Goal: Task Accomplishment & Management: Manage account settings

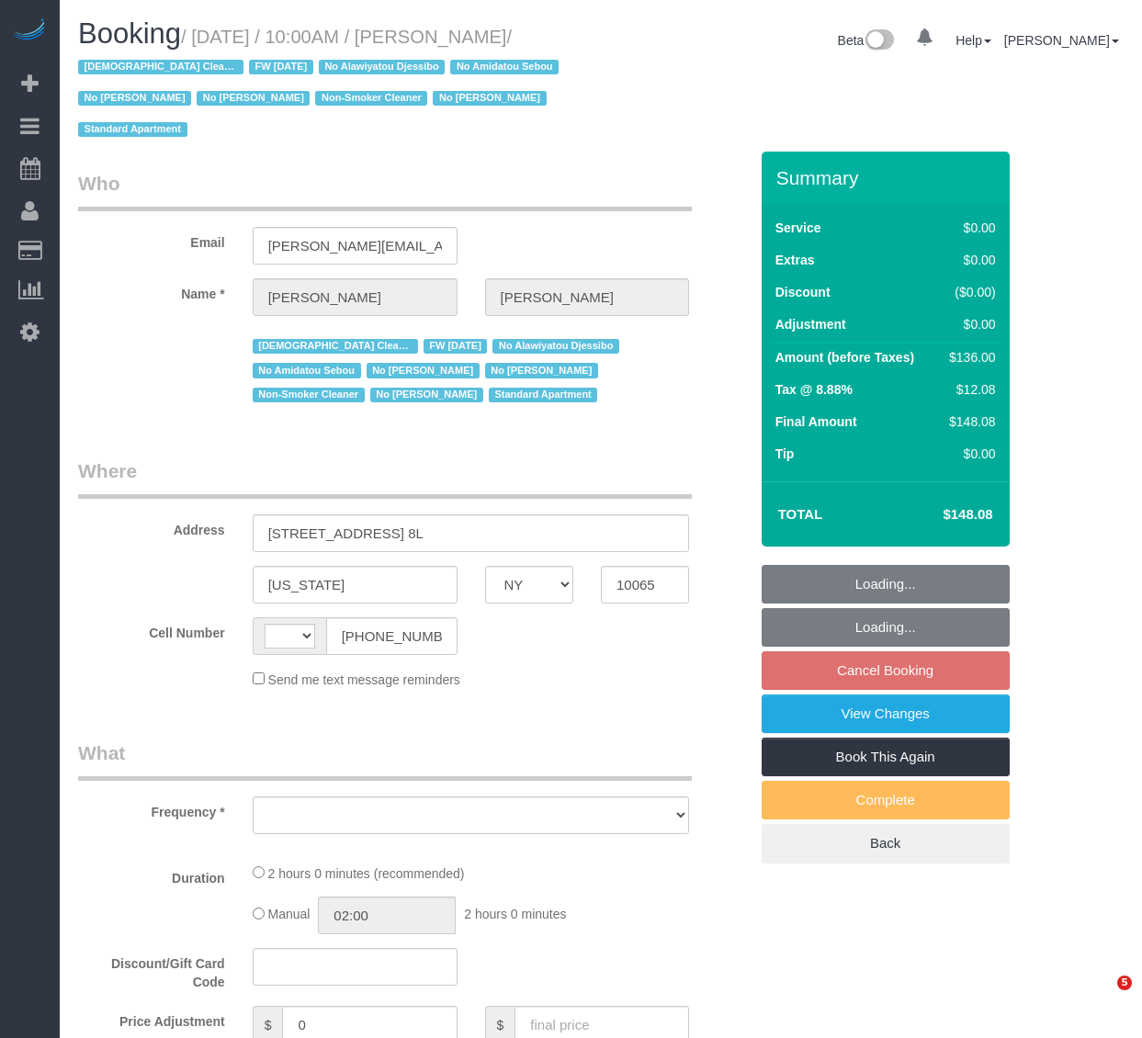
select select "NY"
select select "string:[GEOGRAPHIC_DATA]"
select select "object:841"
select select "number:89"
select select "number:90"
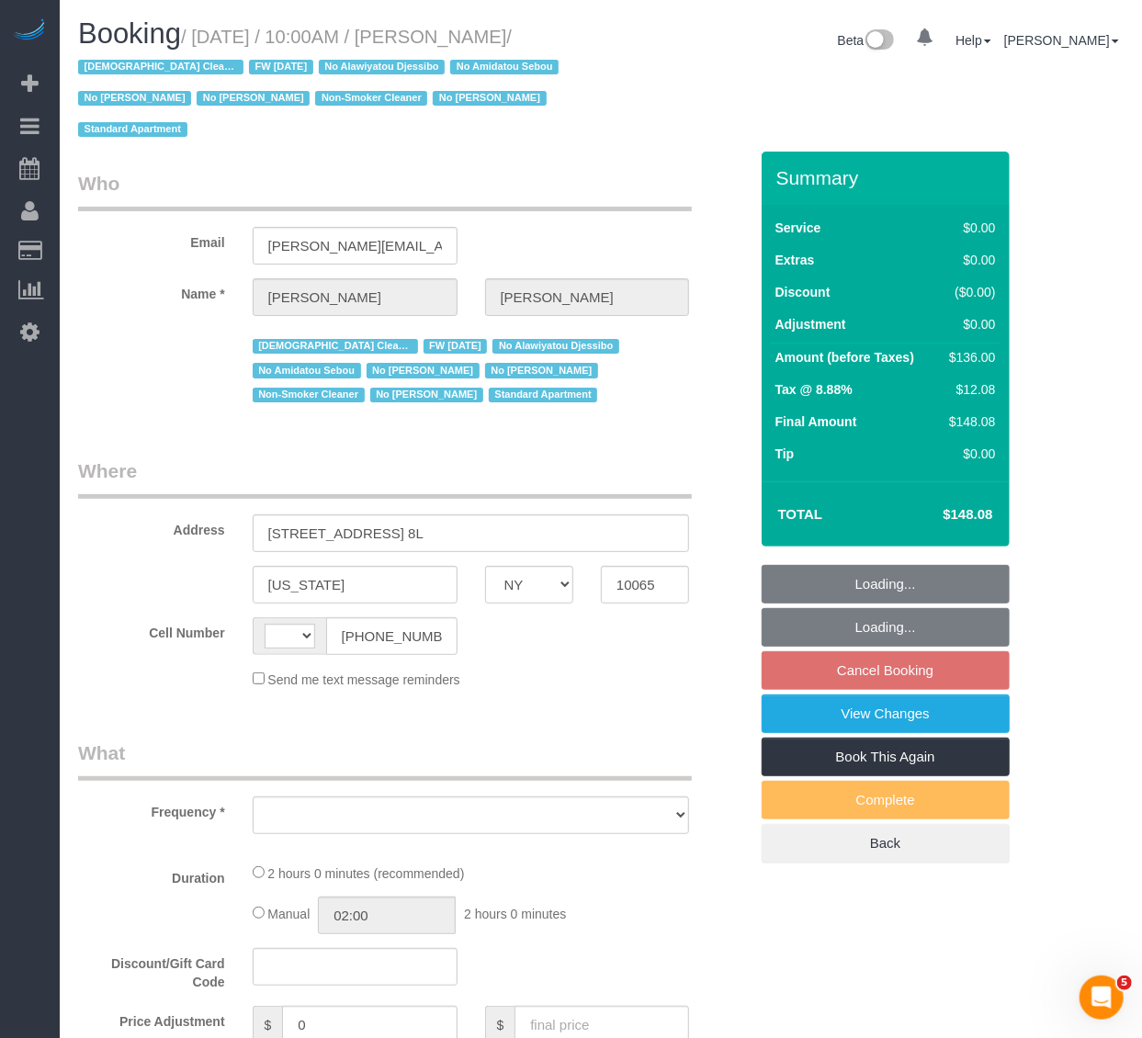
select select "number:15"
select select "number:5"
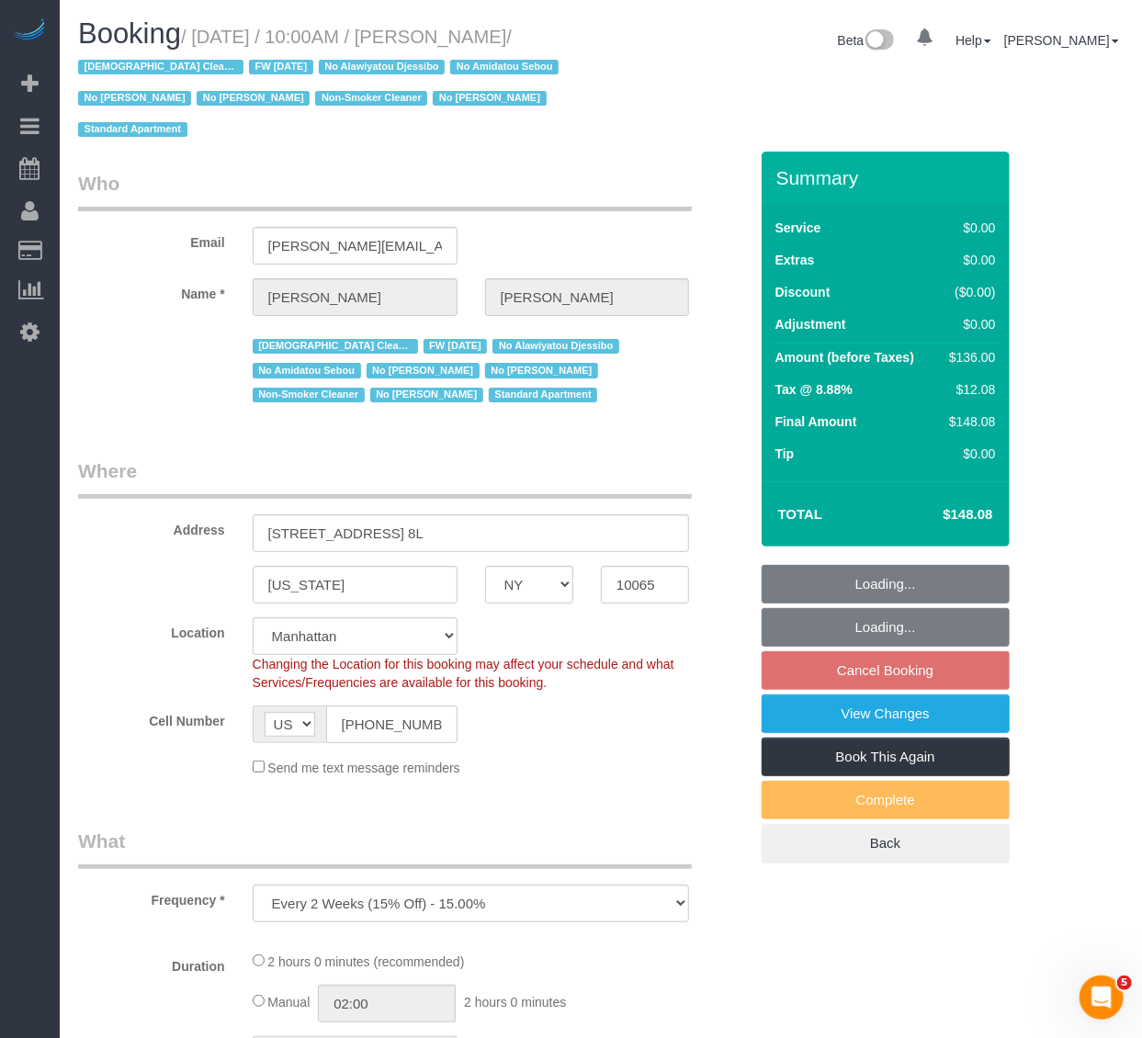
select select "object:1099"
select select "string:stripe-pm_1QKiPq4VGloSiKo7DyfPYn6M"
select select "1"
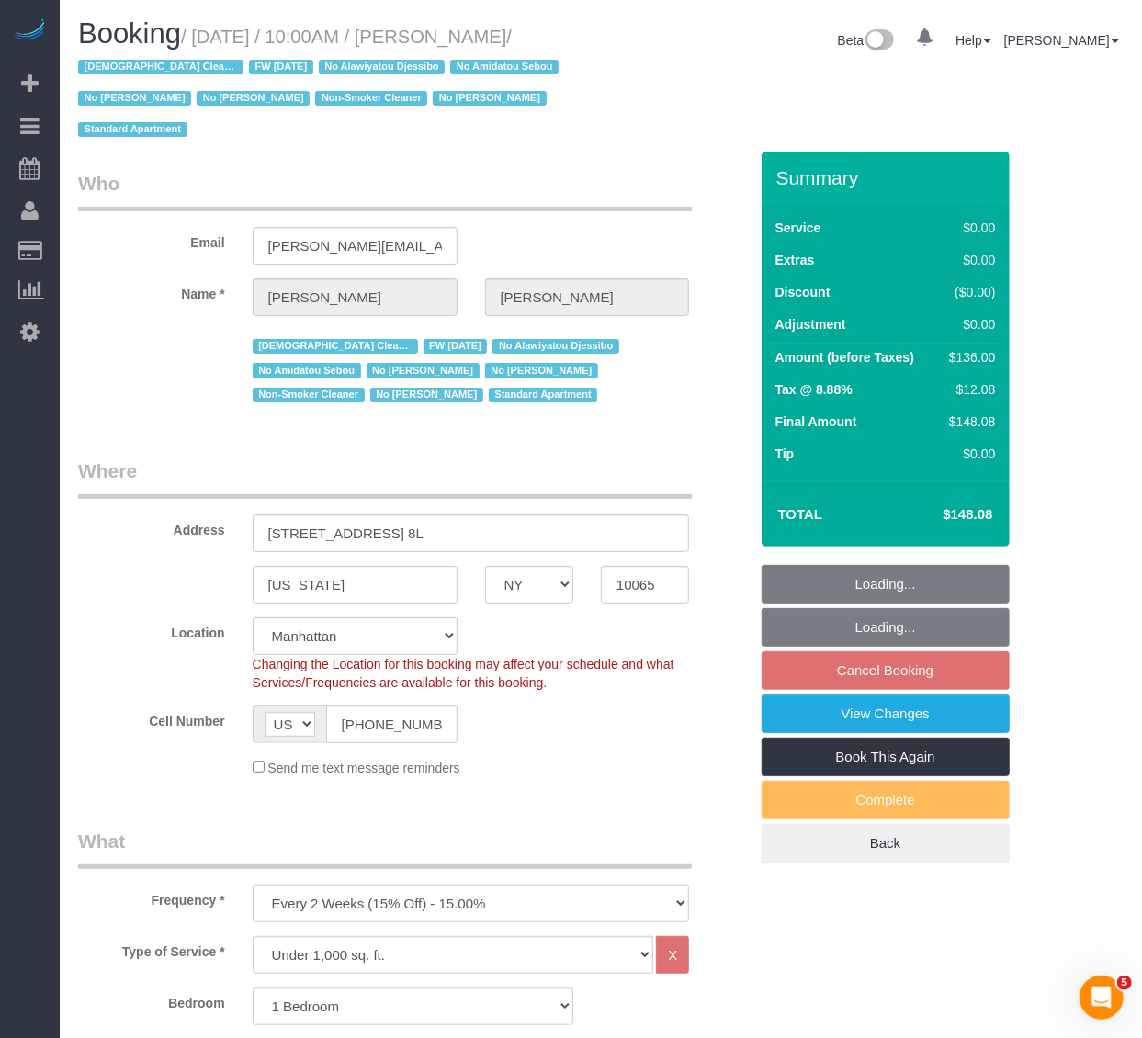
select select "spot3"
select select "1"
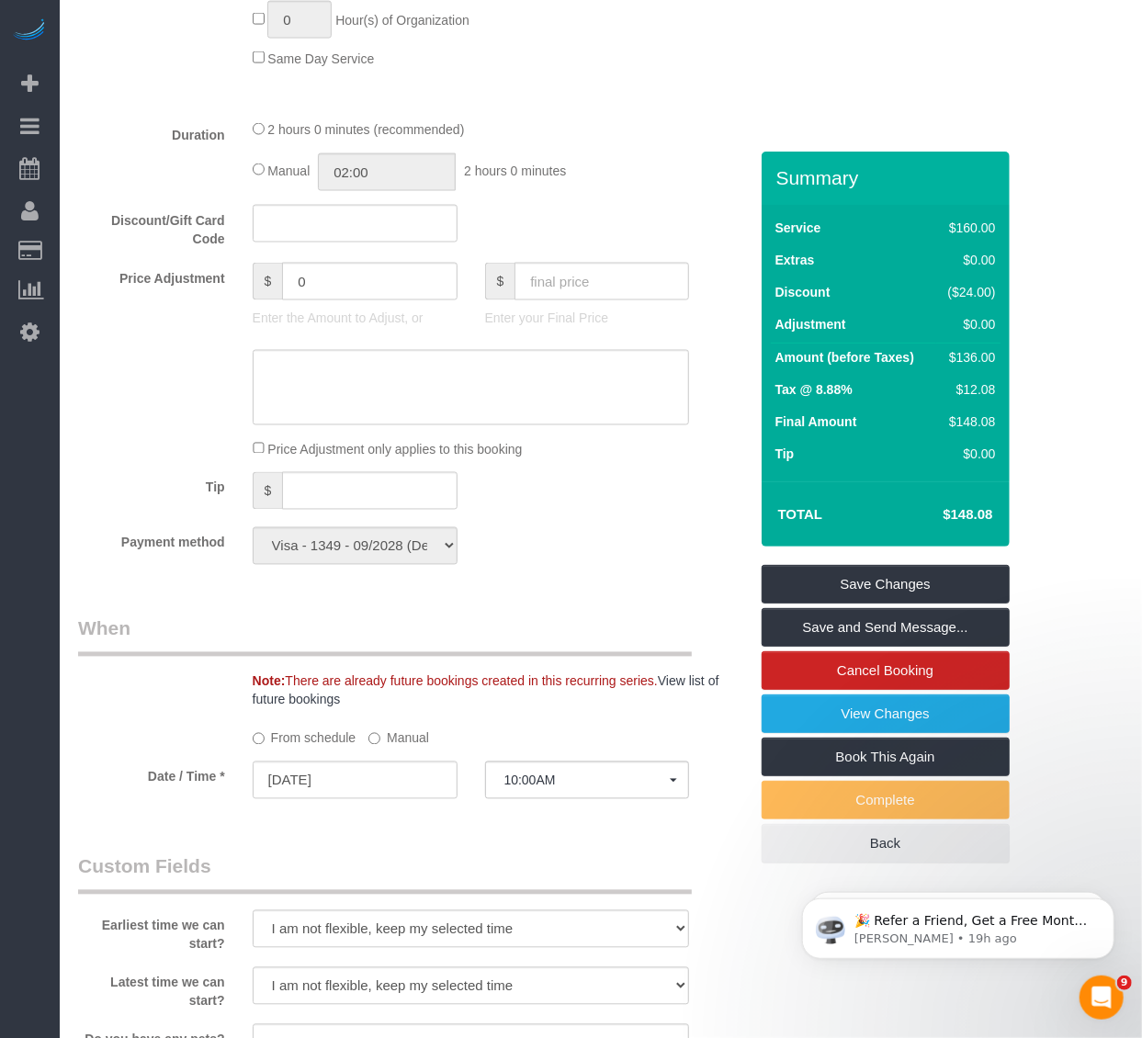
scroll to position [1530, 0]
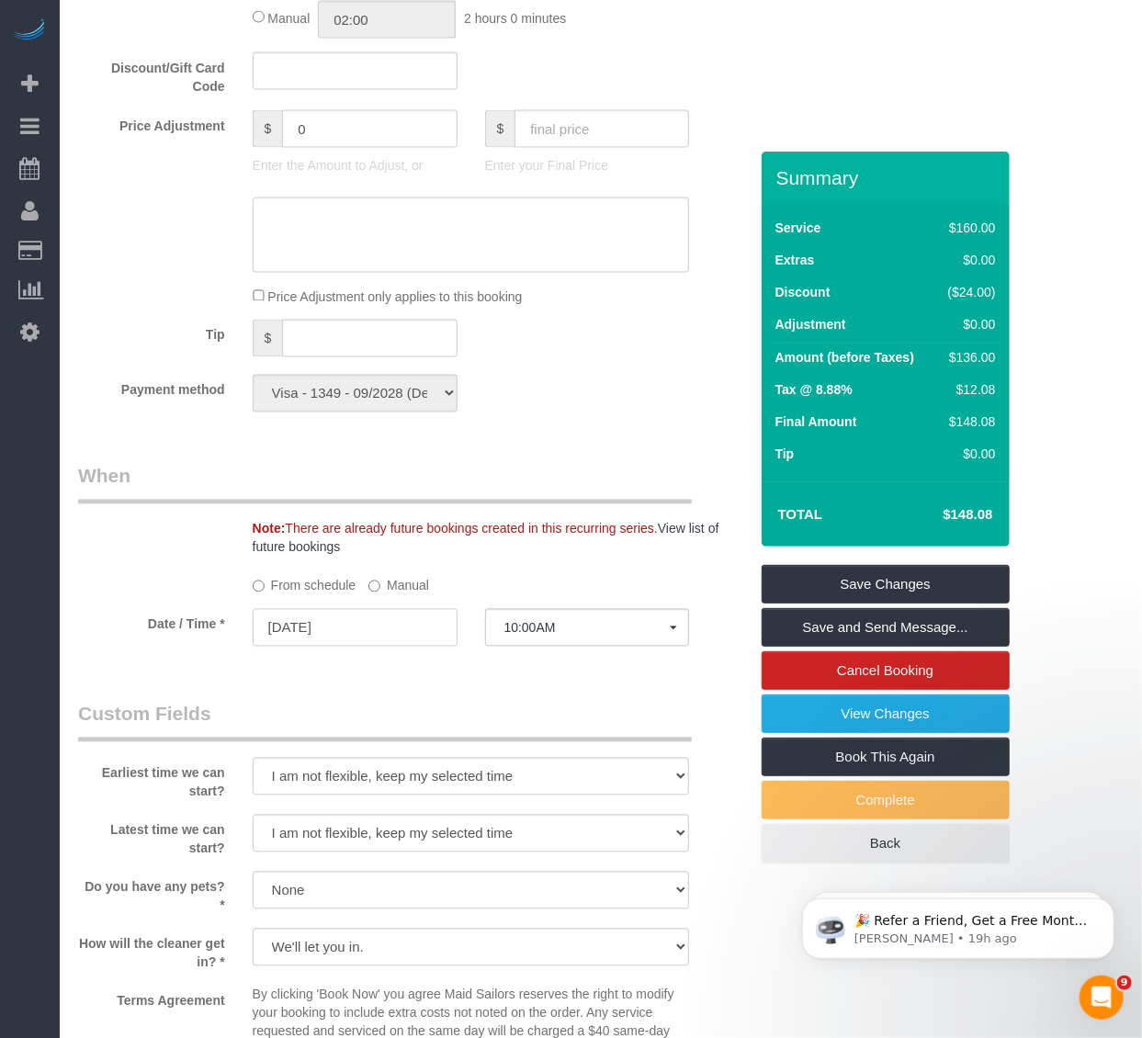
click at [384, 625] on input "[DATE]" at bounding box center [355, 628] width 205 height 38
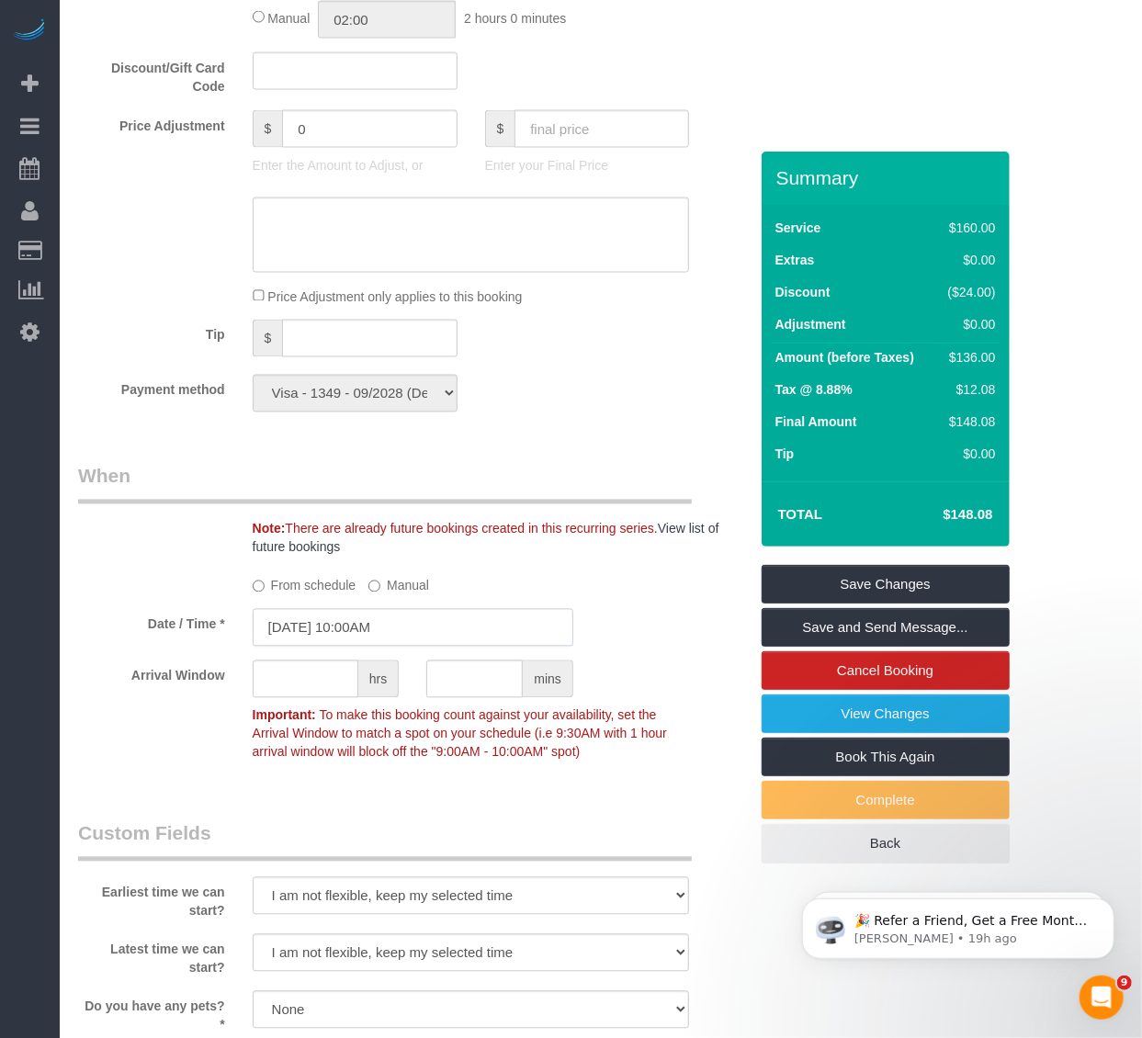
click at [355, 623] on input "[DATE] 10:00AM" at bounding box center [413, 628] width 321 height 38
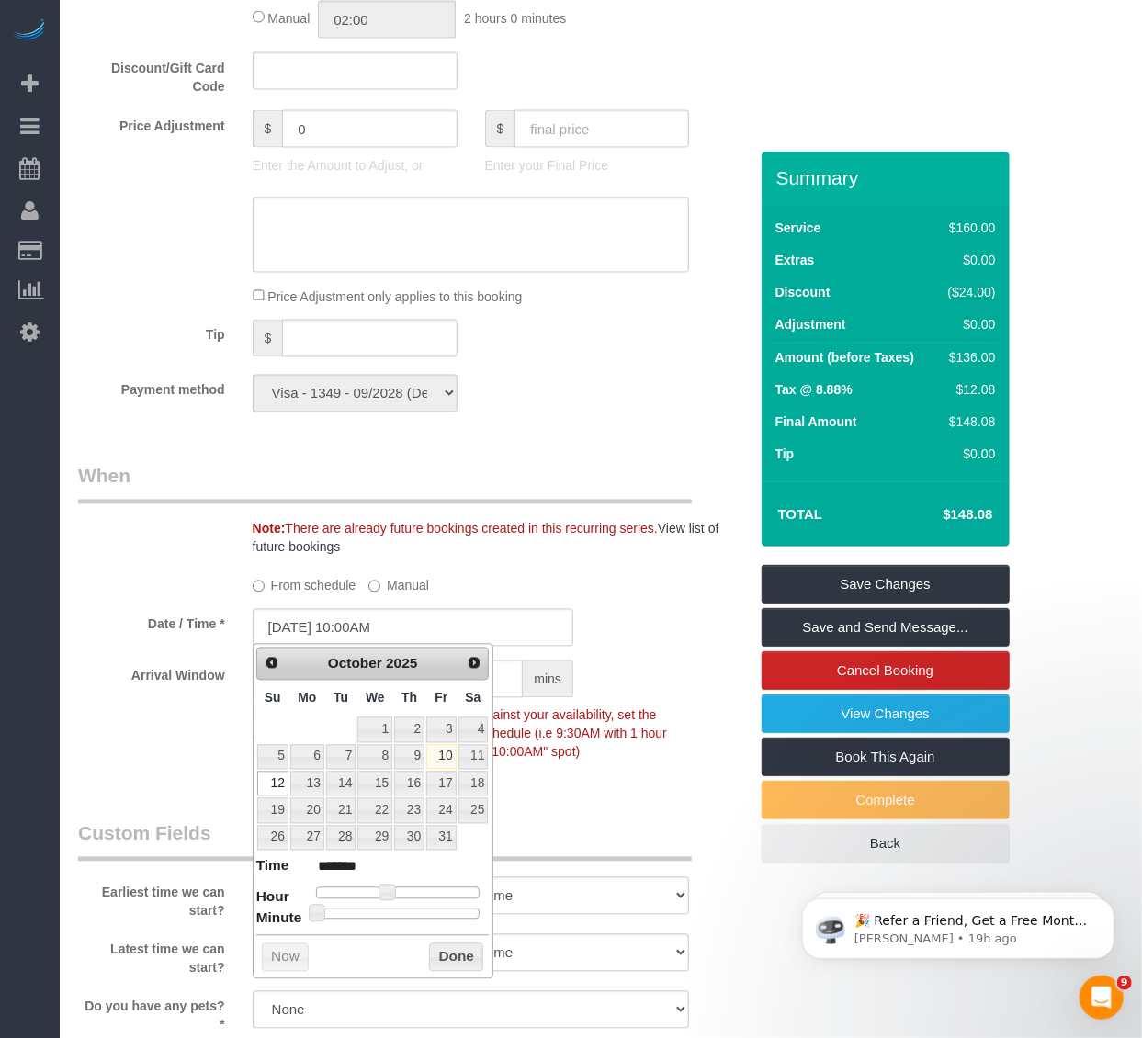
click at [571, 465] on legend "When" at bounding box center [385, 483] width 614 height 41
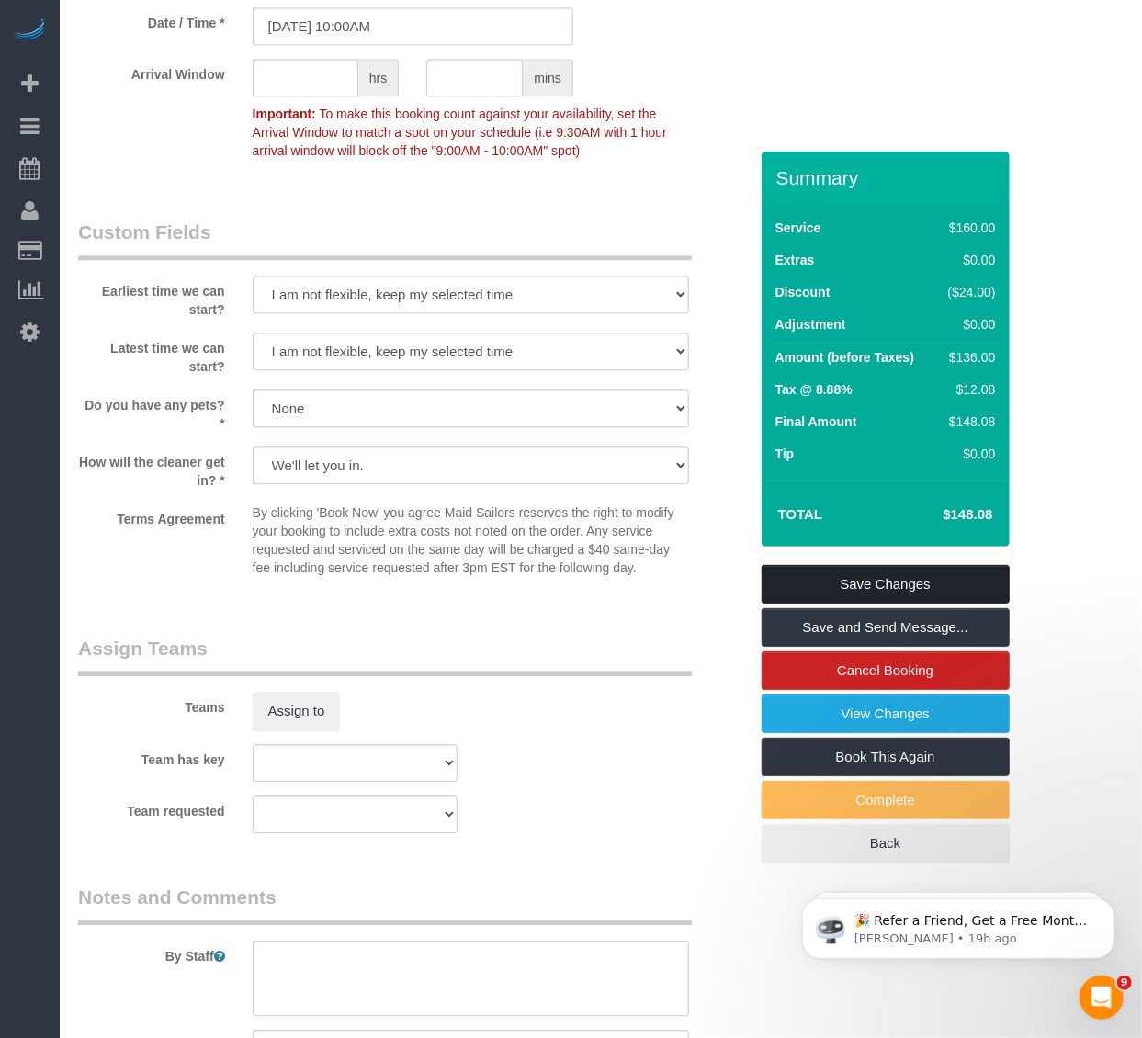
scroll to position [2143, 0]
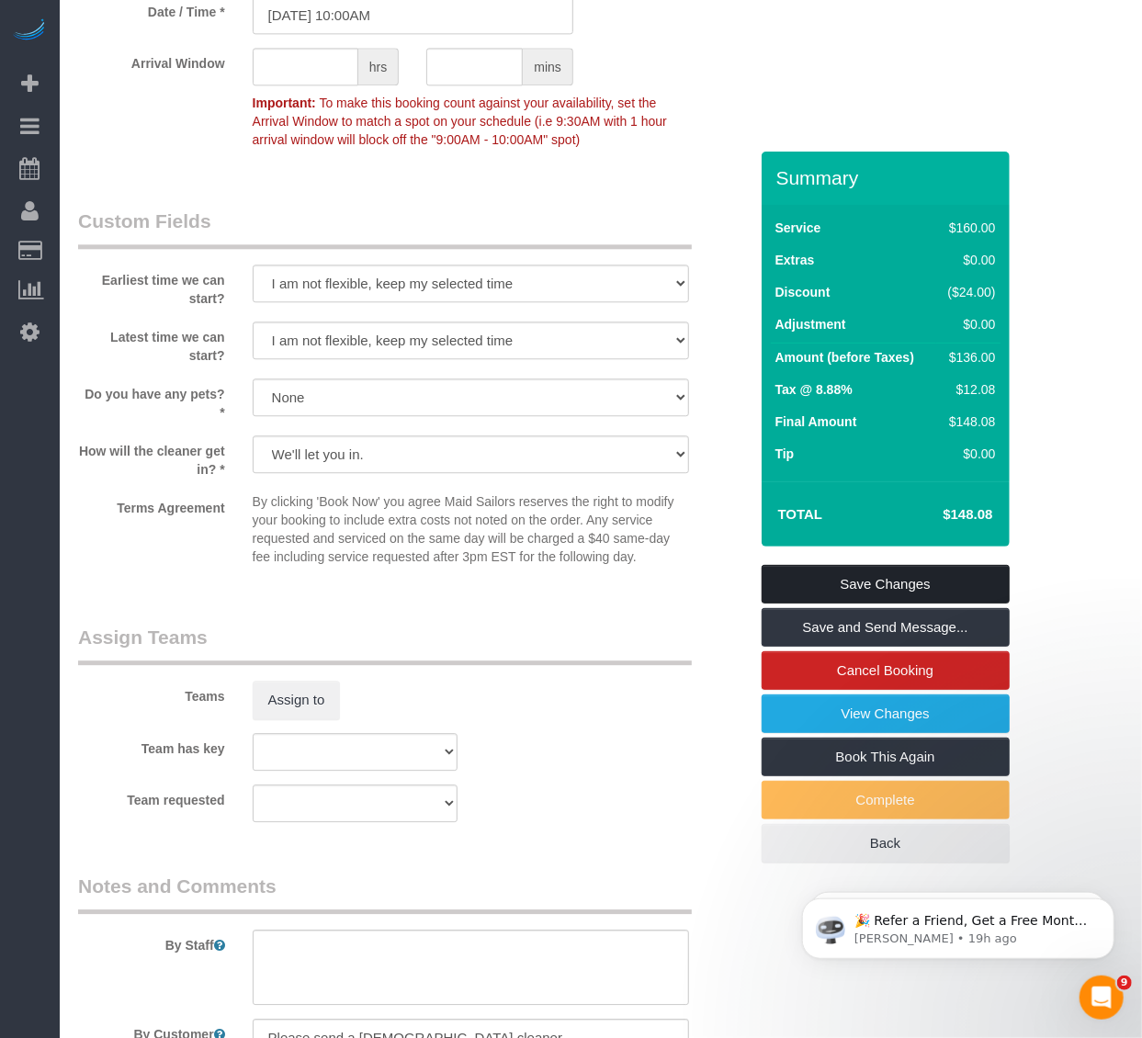
click at [828, 565] on link "Save Changes" at bounding box center [885, 584] width 248 height 39
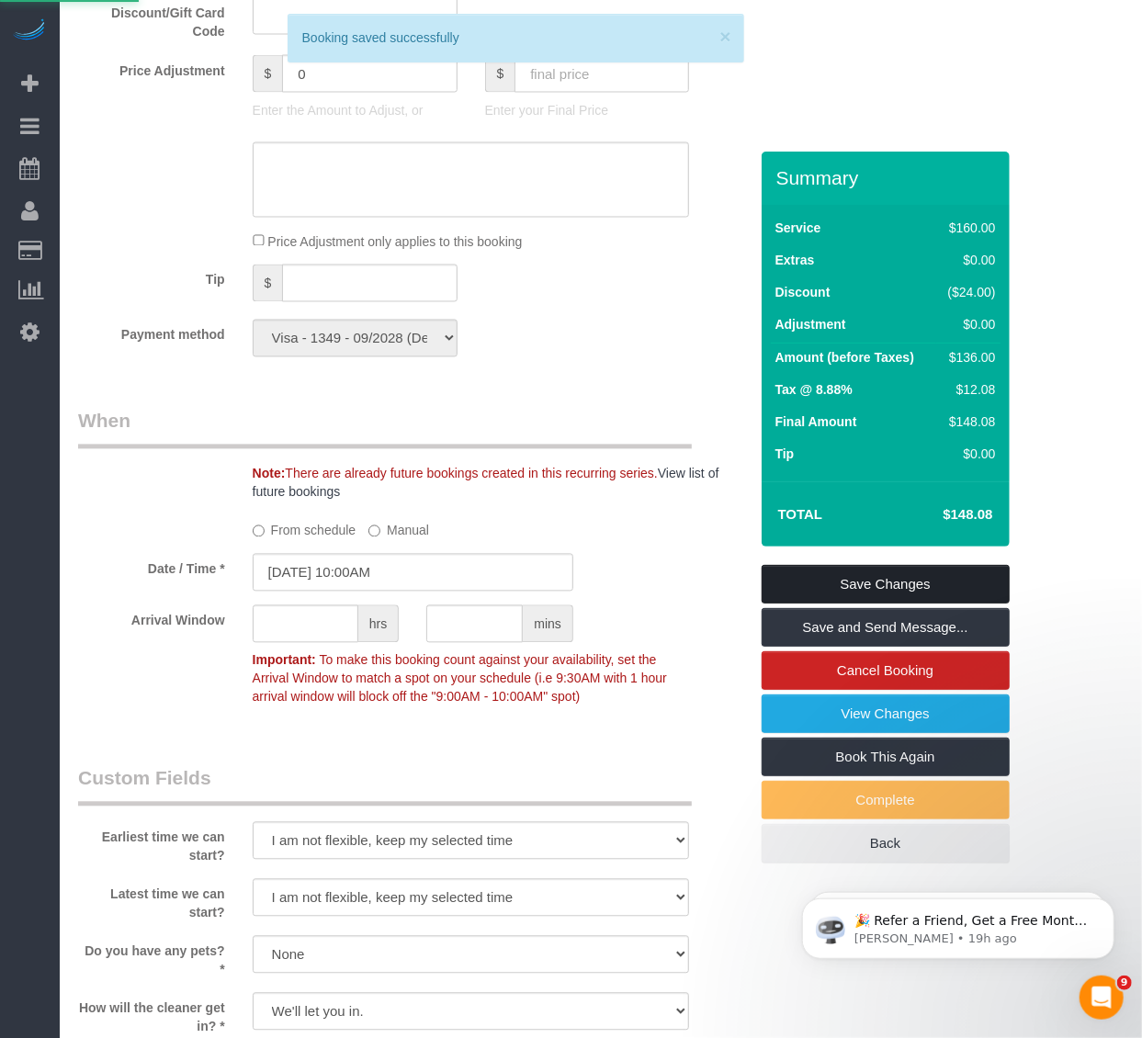
scroll to position [1428, 0]
